Goal: Information Seeking & Learning: Check status

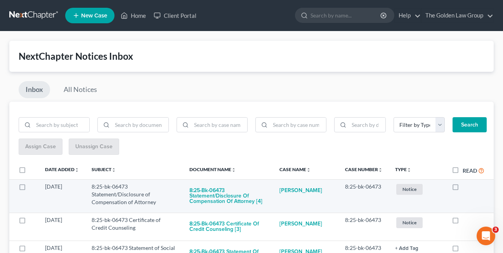
click at [462, 189] on label at bounding box center [462, 189] width 0 height 0
click at [466, 188] on input "checkbox" at bounding box center [468, 185] width 5 height 5
checkbox input "true"
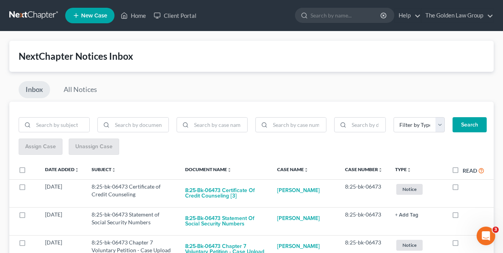
click at [462, 189] on label at bounding box center [462, 189] width 0 height 0
click at [466, 188] on input "checkbox" at bounding box center [468, 185] width 5 height 5
checkbox input "true"
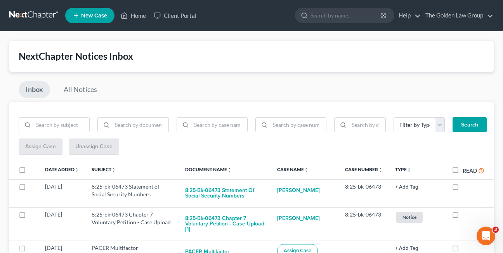
click at [462, 189] on label at bounding box center [462, 189] width 0 height 0
click at [466, 188] on input "checkbox" at bounding box center [468, 185] width 5 height 5
checkbox input "true"
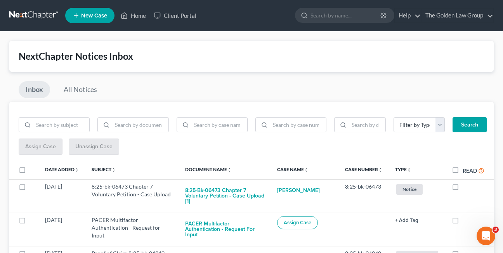
click at [462, 189] on label at bounding box center [462, 189] width 0 height 0
click at [466, 188] on input "checkbox" at bounding box center [468, 185] width 5 height 5
checkbox input "true"
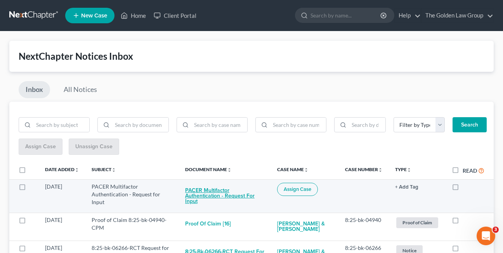
click at [220, 196] on button "PACER Multifactor Authentication - Request for Input" at bounding box center [225, 196] width 80 height 26
checkbox input "true"
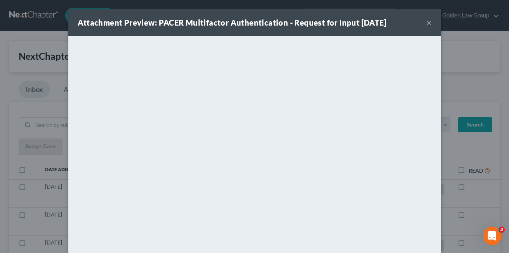
click at [426, 24] on button "×" at bounding box center [428, 22] width 5 height 9
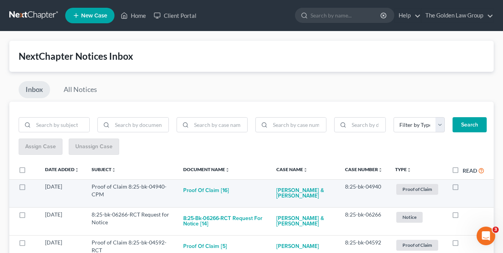
click at [462, 189] on label at bounding box center [462, 189] width 0 height 0
click at [466, 186] on input "checkbox" at bounding box center [468, 185] width 5 height 5
checkbox input "true"
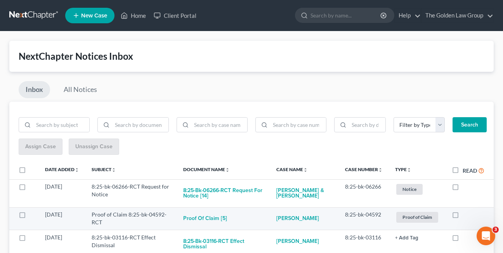
click at [462, 216] on label at bounding box center [462, 216] width 0 height 0
click at [466, 215] on input "checkbox" at bounding box center [468, 213] width 5 height 5
checkbox input "true"
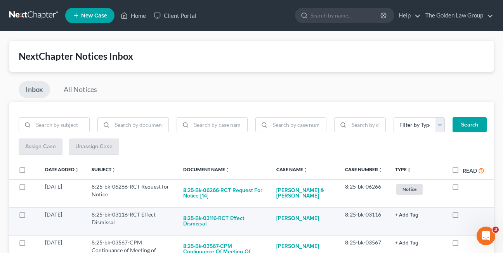
click at [462, 216] on label at bounding box center [462, 216] width 0 height 0
click at [466, 215] on input "checkbox" at bounding box center [468, 213] width 5 height 5
checkbox input "true"
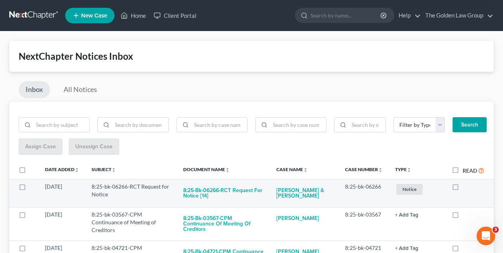
click at [462, 189] on label at bounding box center [462, 189] width 0 height 0
click at [466, 188] on input "checkbox" at bounding box center [468, 185] width 5 height 5
checkbox input "true"
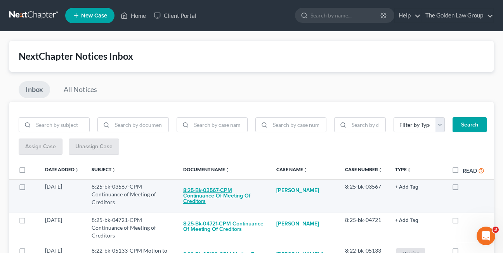
click at [219, 197] on button "8:25-bk-03567-CPM Continuance of Meeting of Creditors" at bounding box center [223, 196] width 81 height 26
checkbox input "true"
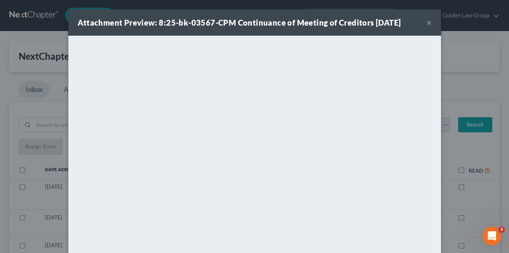
click at [426, 22] on button "×" at bounding box center [428, 22] width 5 height 9
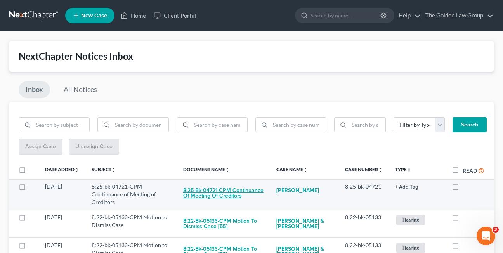
click at [208, 193] on button "8:25-bk-04721-CPM Continuance of Meeting of Creditors" at bounding box center [223, 193] width 81 height 21
checkbox input "true"
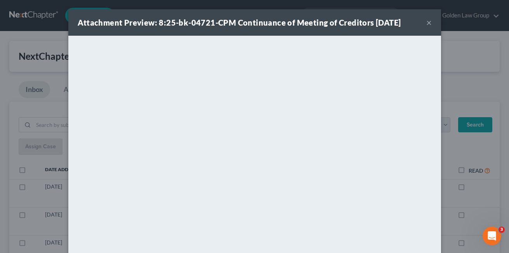
click at [426, 24] on button "×" at bounding box center [428, 22] width 5 height 9
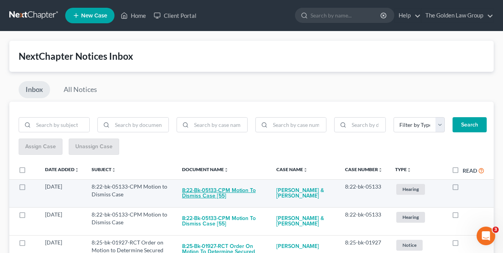
click at [203, 194] on button "8:22-bk-05133-CPM Motion to Dismiss Case [55]" at bounding box center [223, 193] width 82 height 21
checkbox input "true"
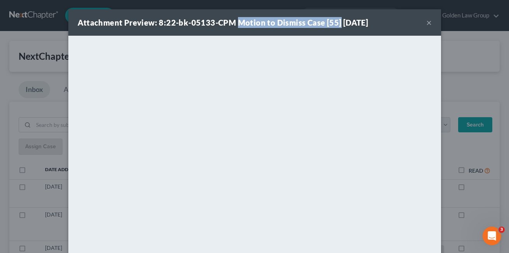
drag, startPoint x: 234, startPoint y: 21, endPoint x: 333, endPoint y: 23, distance: 98.9
click at [333, 23] on strong "Attachment Preview: 8:22-bk-05133-CPM Motion to Dismiss Case [55] [DATE]" at bounding box center [223, 22] width 291 height 9
copy strong "Motion to Dismiss Case [55]"
click at [426, 22] on button "×" at bounding box center [428, 22] width 5 height 9
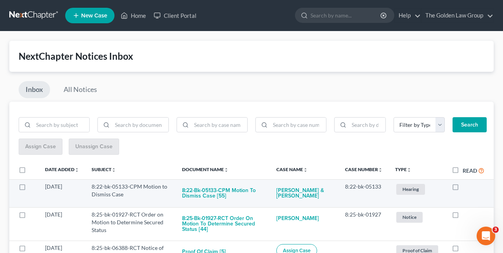
click at [462, 189] on label at bounding box center [462, 189] width 0 height 0
click at [466, 186] on input "checkbox" at bounding box center [468, 185] width 5 height 5
checkbox input "true"
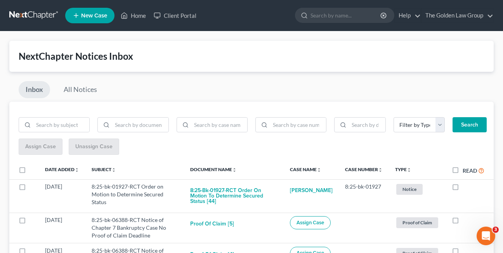
click at [202, 83] on div "Inbox All Notices" at bounding box center [251, 91] width 484 height 21
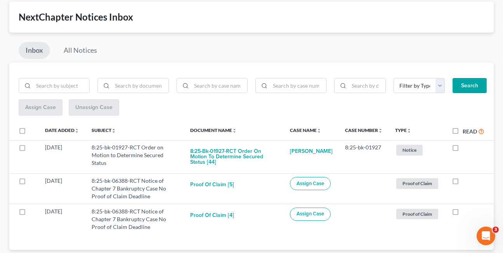
scroll to position [59, 0]
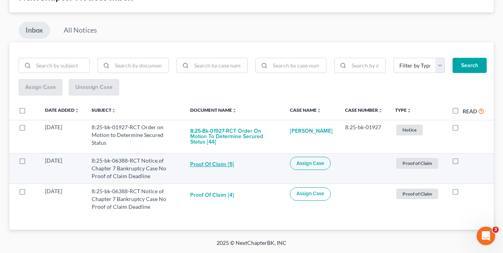
click at [212, 163] on button "Proof of Claim [5]" at bounding box center [212, 165] width 44 height 16
checkbox input "true"
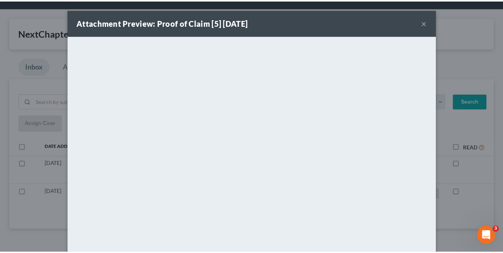
scroll to position [23, 0]
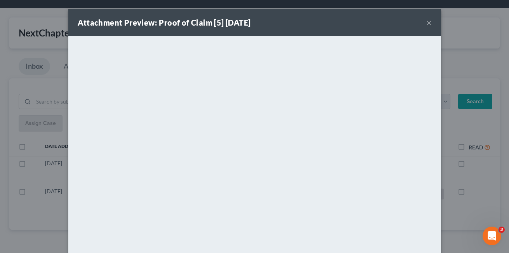
click at [426, 23] on button "×" at bounding box center [428, 22] width 5 height 9
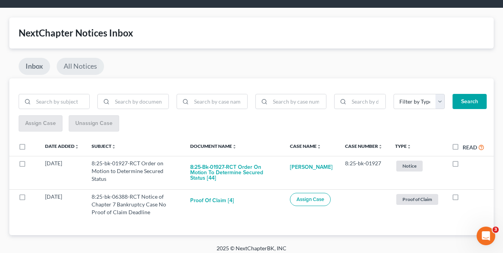
click at [73, 65] on link "All Notices" at bounding box center [80, 66] width 47 height 17
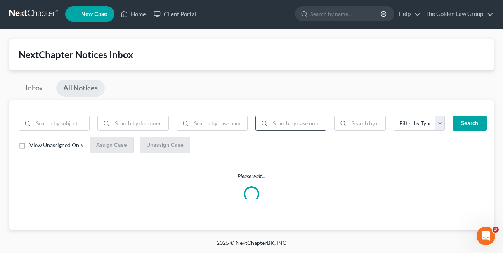
click at [278, 122] on input "search" at bounding box center [298, 123] width 56 height 15
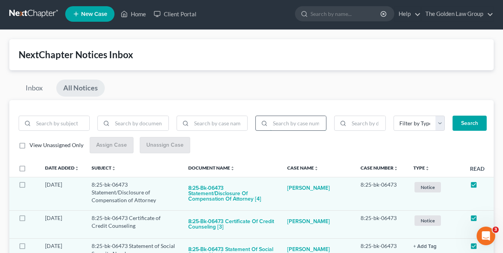
paste input "8:25-bk-06388"
type input "8:25-bk-06388"
click at [452, 116] on button "Search" at bounding box center [469, 124] width 34 height 16
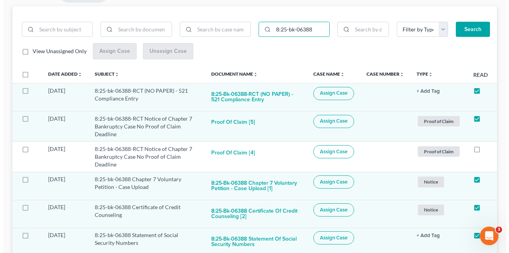
scroll to position [109, 0]
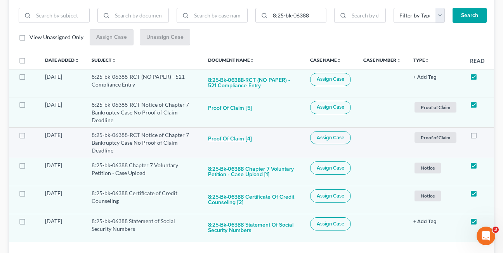
click at [224, 137] on button "Proof of Claim [4]" at bounding box center [230, 139] width 44 height 16
checkbox input "true"
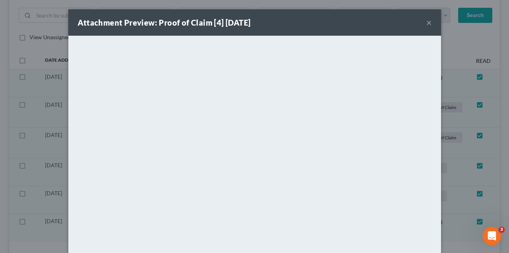
click at [426, 23] on button "×" at bounding box center [428, 22] width 5 height 9
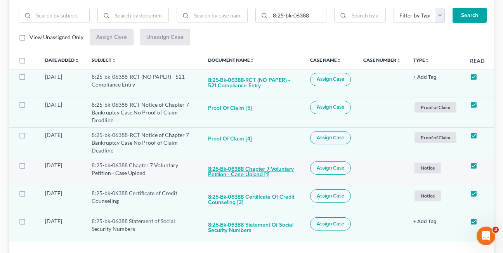
click at [255, 176] on button "8:25-bk-06388 Chapter 7 Voluntary Petition - Case Upload [1]" at bounding box center [253, 171] width 90 height 21
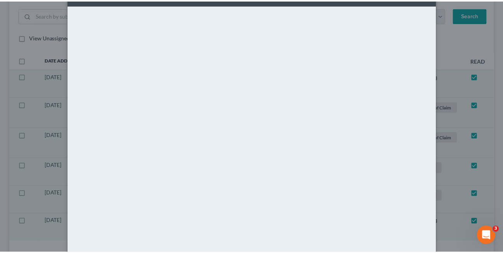
scroll to position [0, 0]
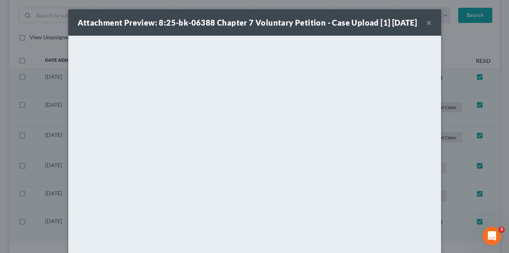
click at [426, 27] on button "×" at bounding box center [428, 22] width 5 height 9
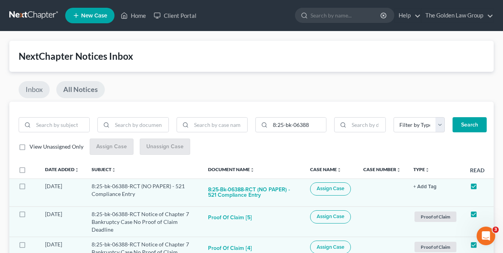
click at [32, 91] on link "Inbox" at bounding box center [34, 89] width 31 height 17
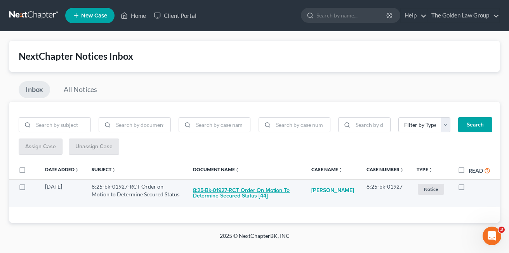
click at [235, 196] on button "8:25-bk-01927-RCT Order on Motion to Determine Secured Status [44]" at bounding box center [246, 193] width 106 height 21
checkbox input "true"
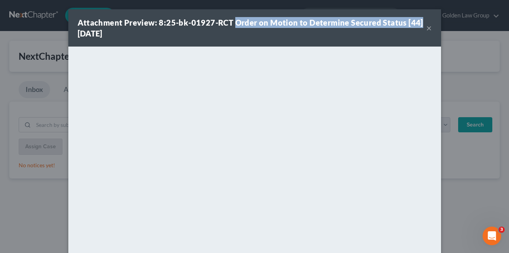
drag, startPoint x: 232, startPoint y: 22, endPoint x: 414, endPoint y: 22, distance: 182.7
click at [414, 22] on strong "Attachment Preview: 8:25-bk-01927-RCT Order on Motion to Determine Secured Stat…" at bounding box center [250, 28] width 345 height 20
drag, startPoint x: 414, startPoint y: 22, endPoint x: 405, endPoint y: 21, distance: 9.0
copy strong "Order on Motion to Determine Secured Status [44]"
click at [426, 29] on button "×" at bounding box center [428, 27] width 5 height 9
